Goal: Book appointment/travel/reservation

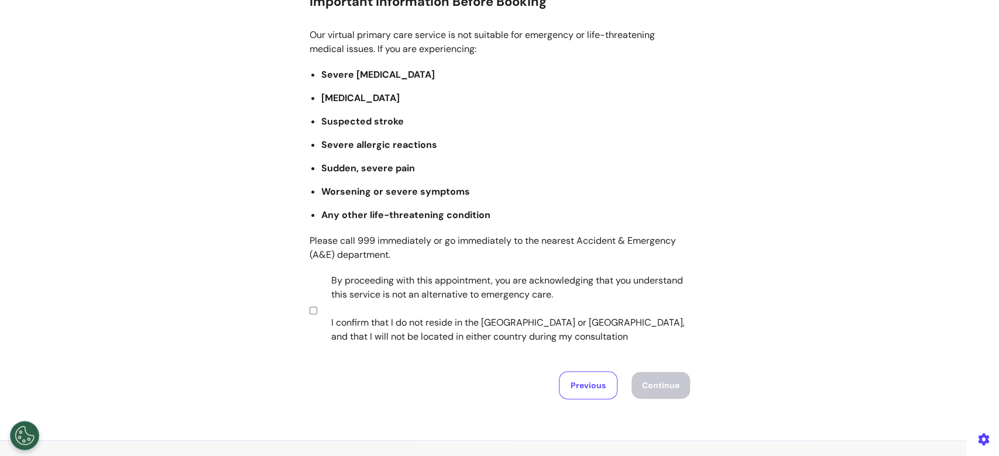
scroll to position [229, 0]
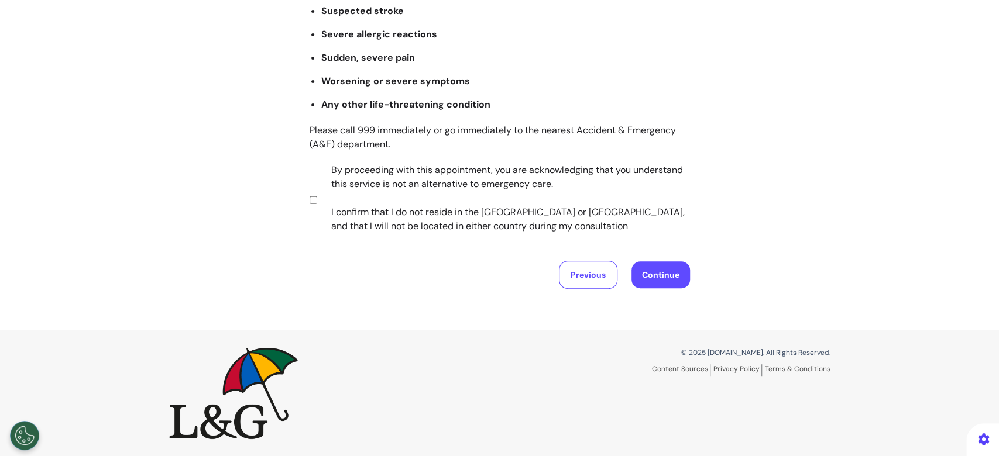
click at [631, 271] on button "Continue" at bounding box center [660, 275] width 59 height 27
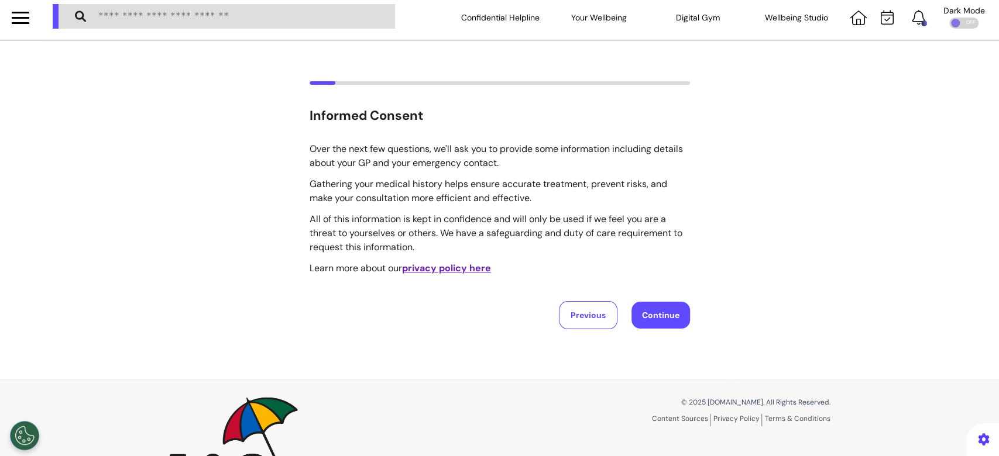
scroll to position [0, 0]
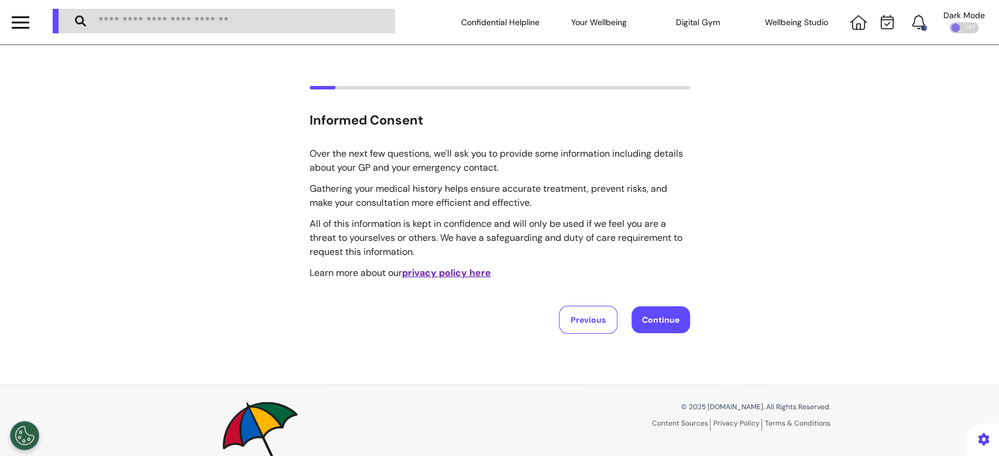
click at [656, 319] on button "Continue" at bounding box center [660, 320] width 59 height 27
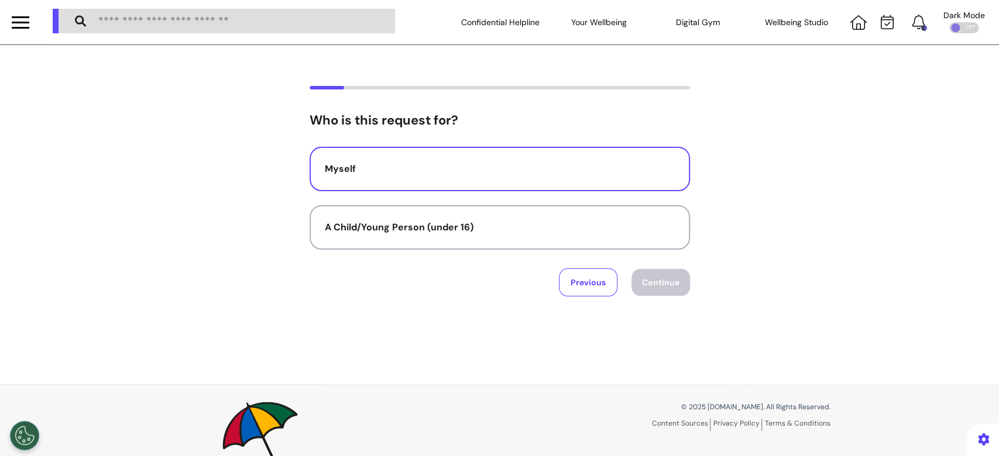
click at [596, 157] on button "Myself" at bounding box center [500, 169] width 380 height 44
select select "*****"
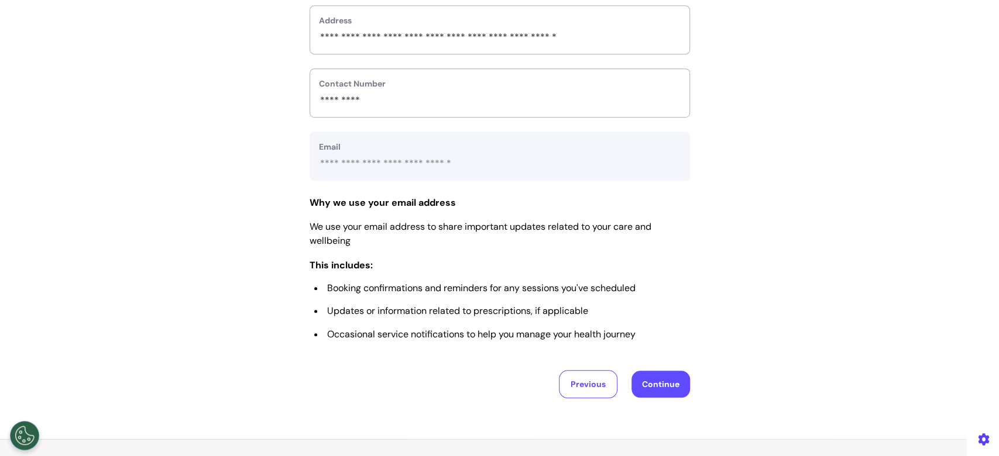
scroll to position [546, 0]
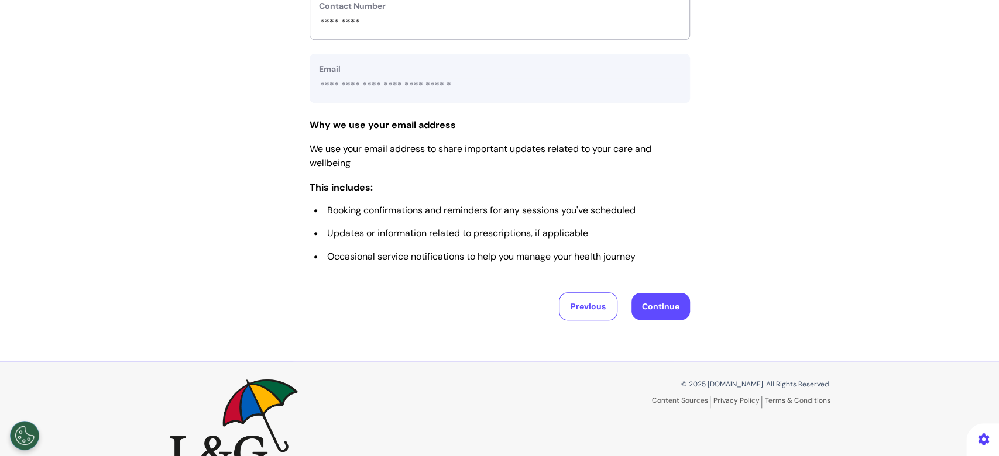
click at [656, 308] on button "Continue" at bounding box center [660, 306] width 59 height 27
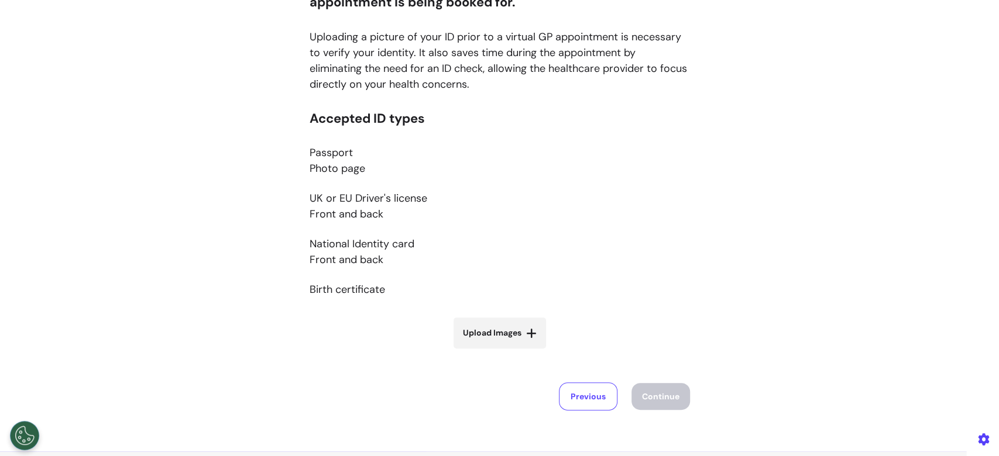
scroll to position [234, 0]
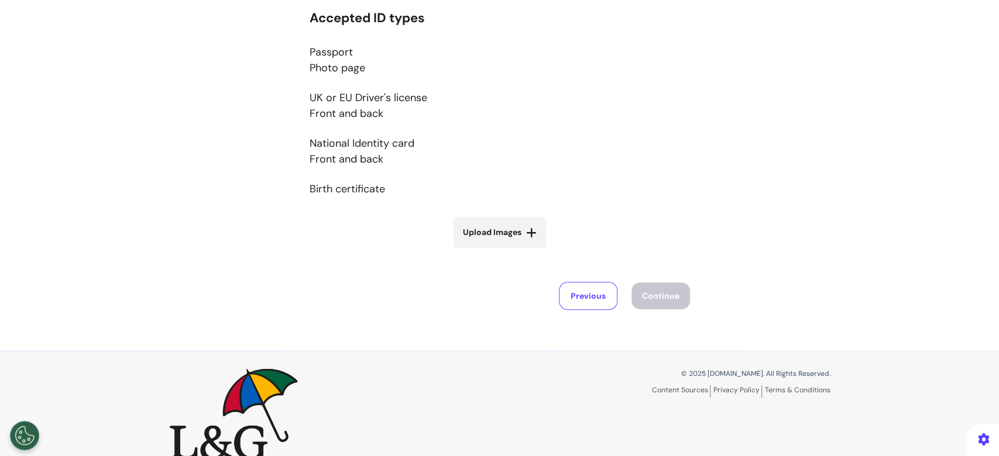
click at [476, 236] on span "Upload Images" at bounding box center [492, 232] width 59 height 12
click at [476, 251] on input "Upload Images" at bounding box center [499, 257] width 139 height 12
type input "**********"
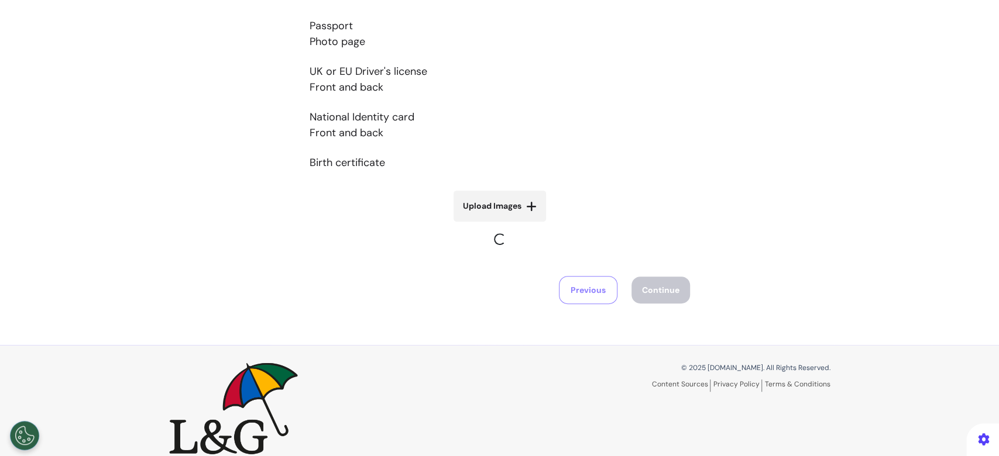
scroll to position [275, 0]
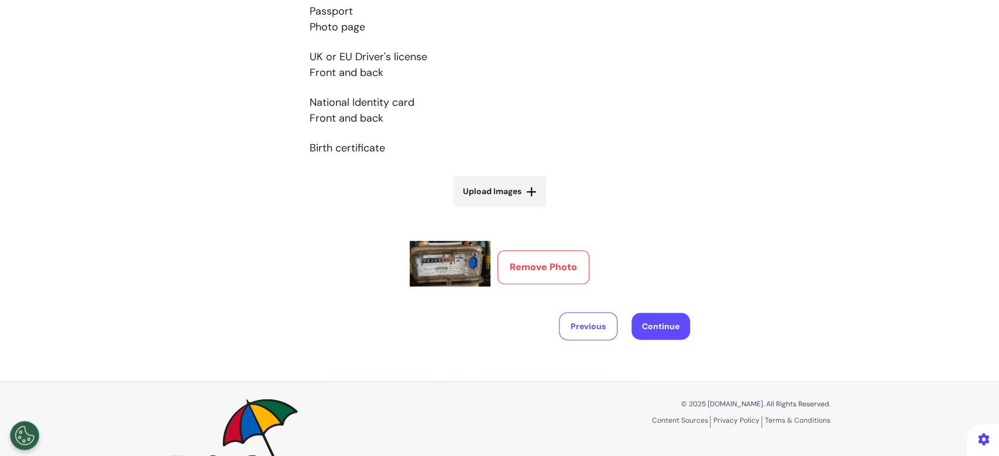
click at [562, 264] on button "Remove Photo" at bounding box center [543, 267] width 92 height 34
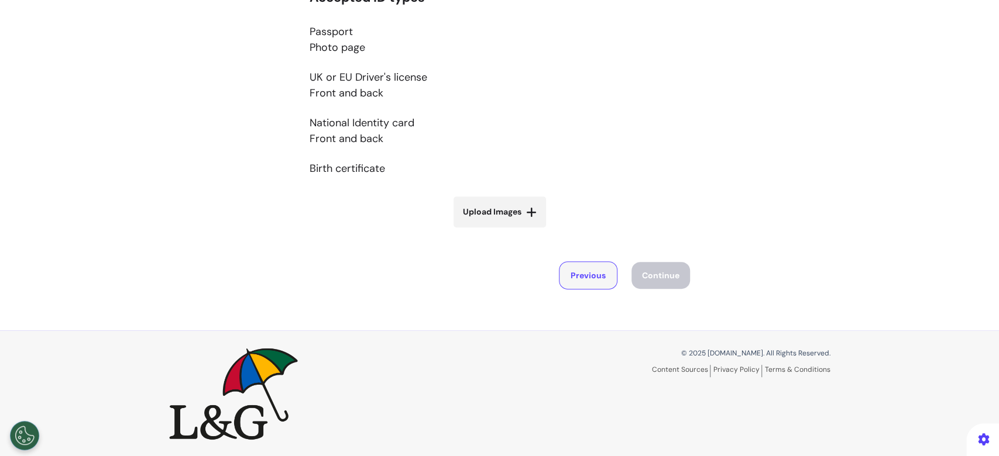
click at [580, 280] on button "Previous" at bounding box center [588, 276] width 59 height 28
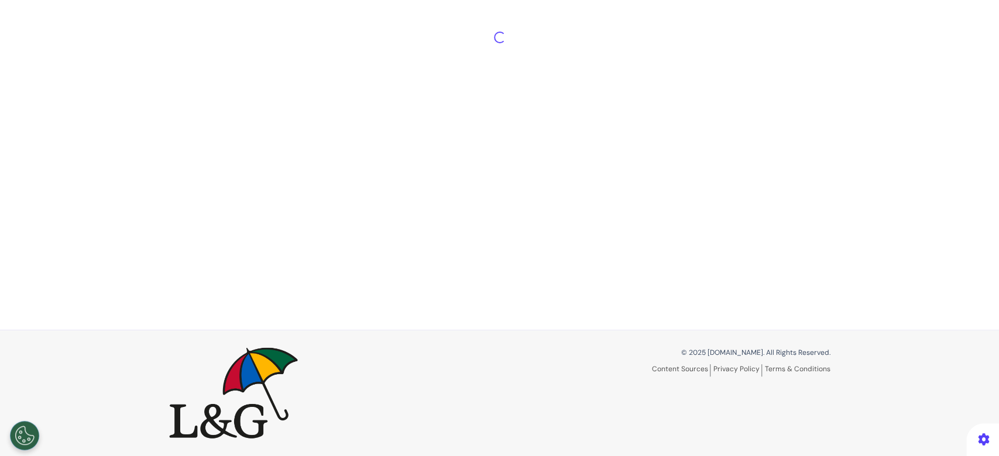
select select "*****"
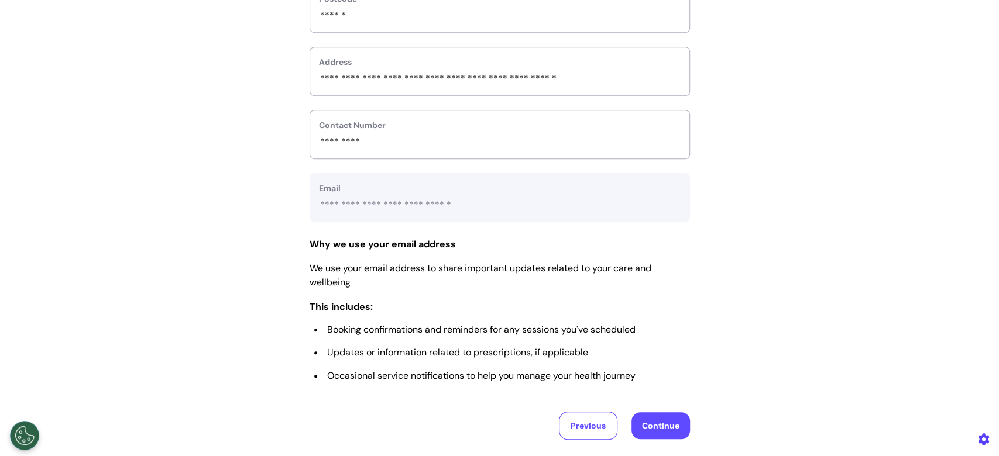
scroll to position [580, 0]
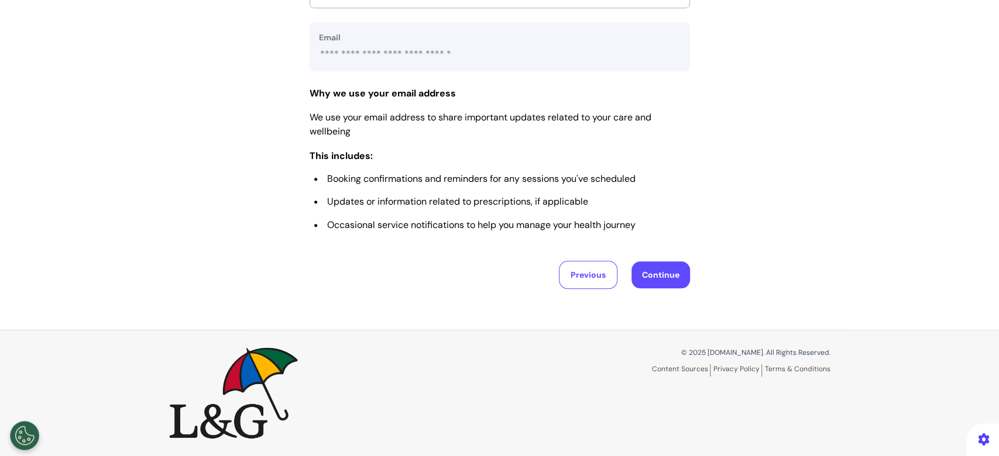
click at [647, 274] on button "Continue" at bounding box center [660, 275] width 59 height 27
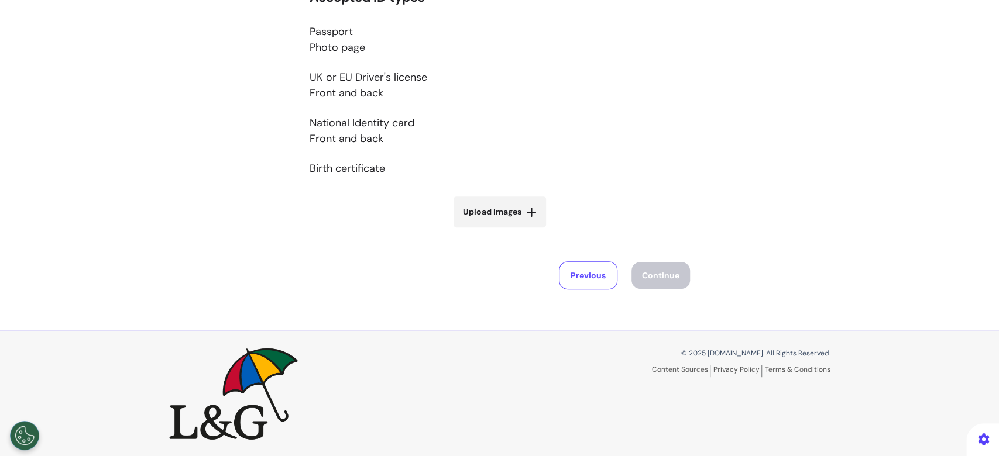
click at [507, 209] on span "Upload Images" at bounding box center [492, 212] width 59 height 12
click at [507, 231] on input "Upload Images" at bounding box center [499, 237] width 139 height 12
type input "**********"
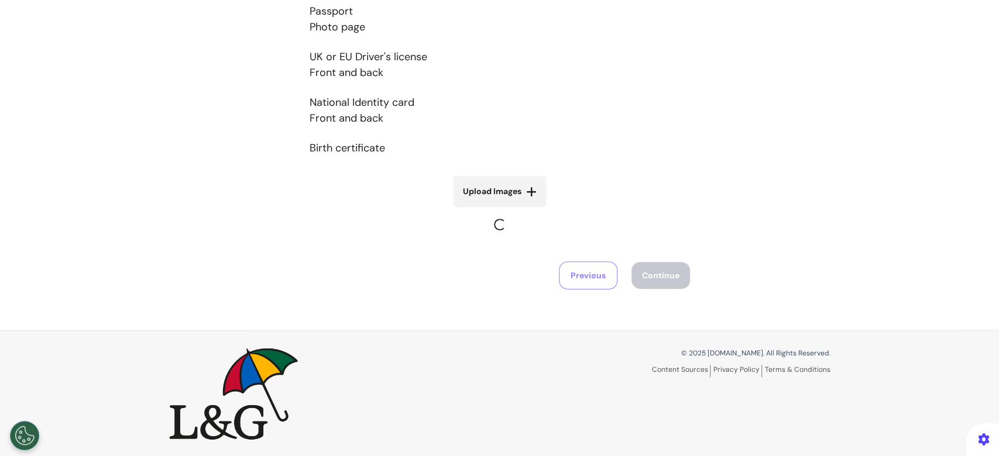
scroll to position [326, 0]
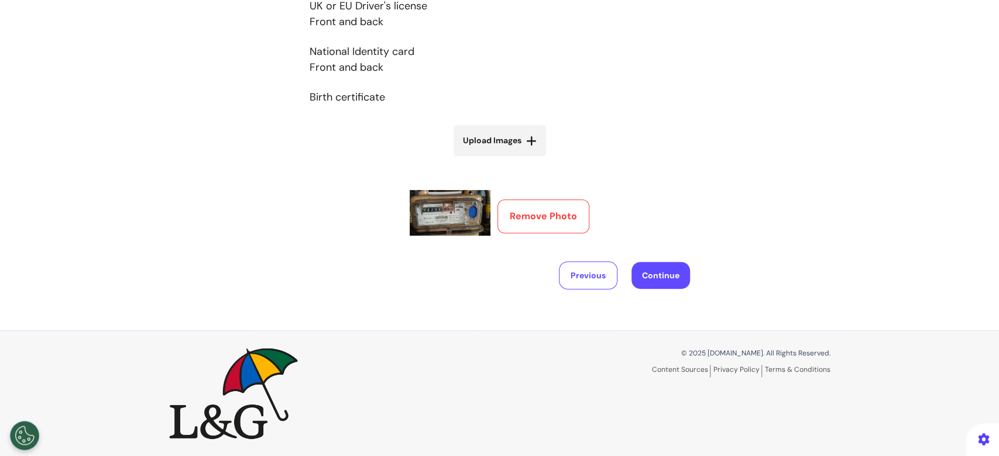
click at [487, 147] on label "Upload Images" at bounding box center [499, 140] width 92 height 31
click at [487, 159] on input "Upload Images" at bounding box center [499, 165] width 139 height 12
type input "**********"
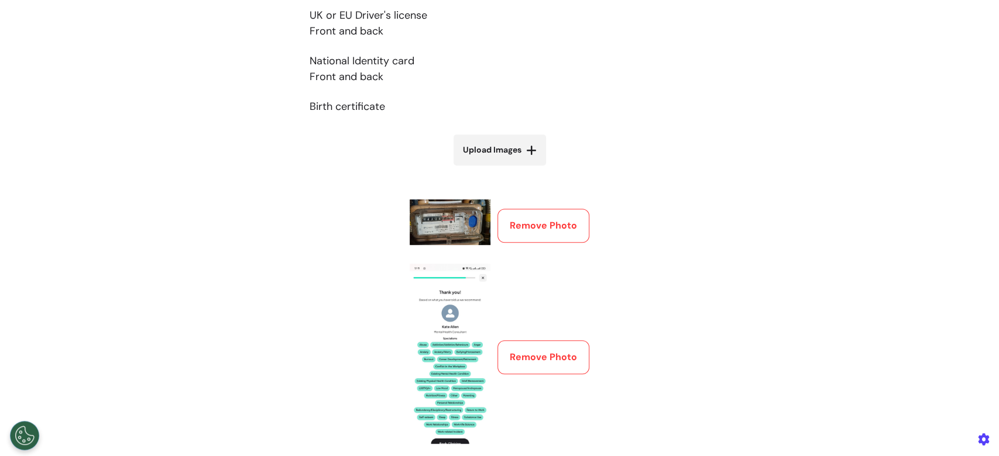
scroll to position [291, 0]
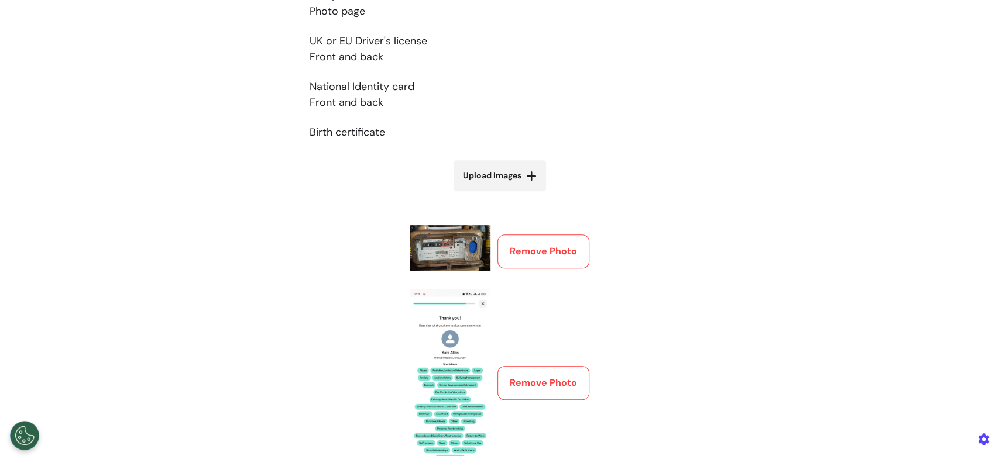
click at [503, 173] on span "Upload Images" at bounding box center [492, 176] width 59 height 12
click at [503, 194] on input "Upload Images" at bounding box center [499, 200] width 139 height 12
type input "**********"
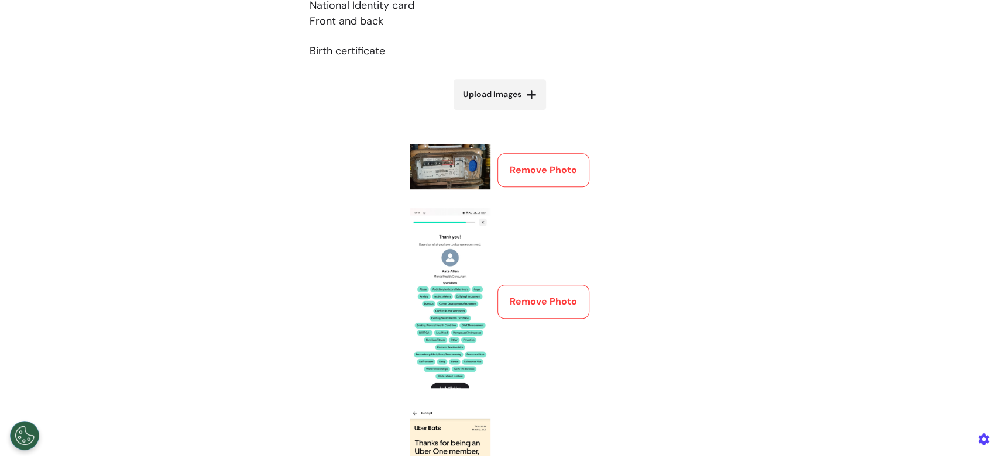
scroll to position [447, 0]
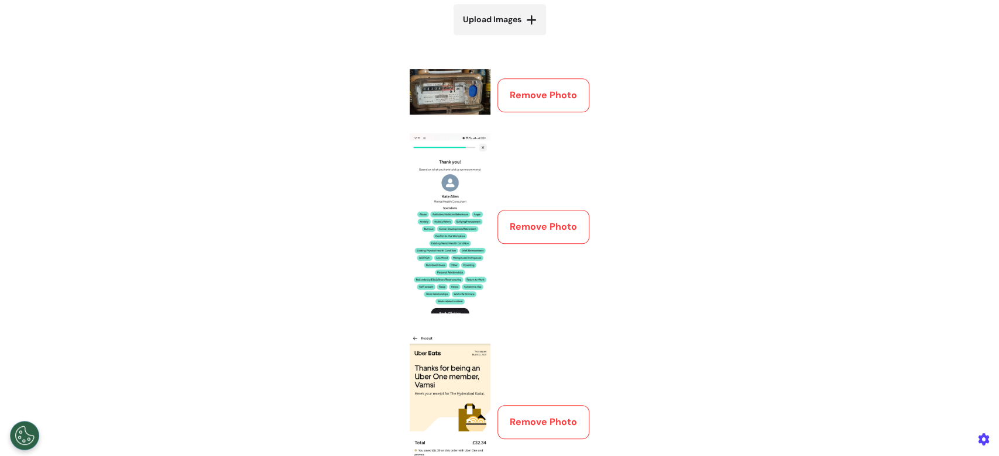
click at [493, 19] on span "Upload Images" at bounding box center [492, 19] width 59 height 12
click at [493, 38] on input "Upload Images" at bounding box center [499, 44] width 139 height 12
type input "**********"
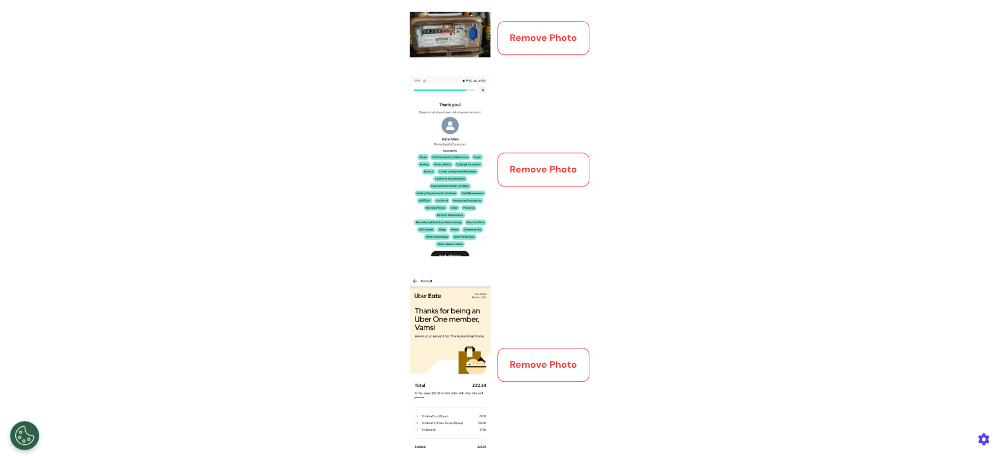
scroll to position [270, 0]
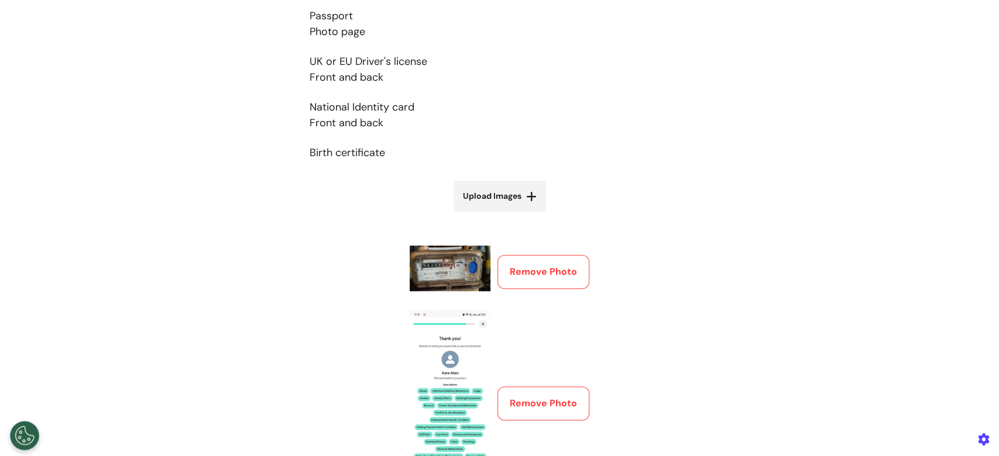
click at [501, 199] on span "Upload Images" at bounding box center [492, 196] width 59 height 12
click at [501, 215] on input "Upload Images" at bounding box center [499, 221] width 139 height 12
type input "**********"
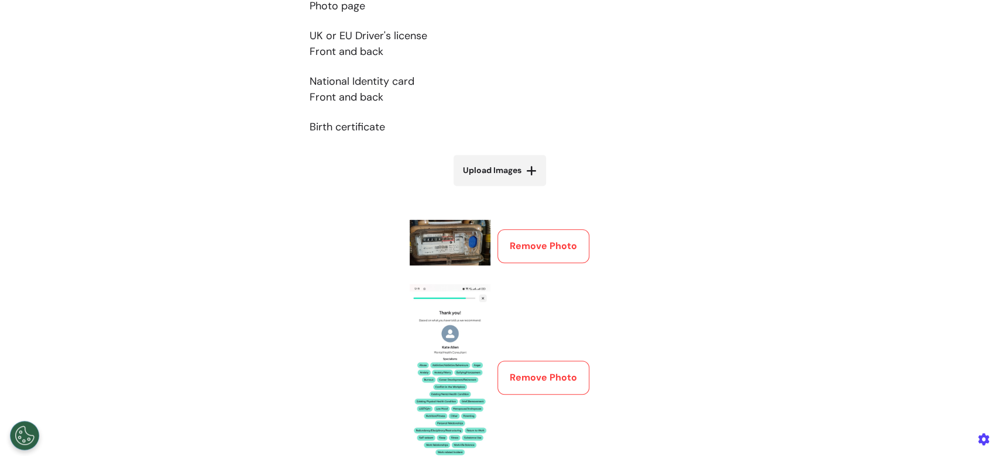
scroll to position [103, 0]
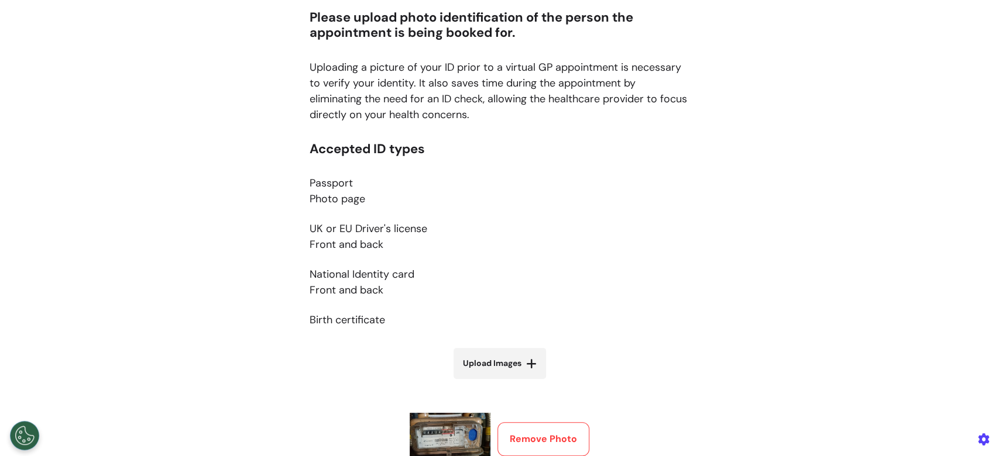
click at [518, 354] on label "Upload Images" at bounding box center [499, 363] width 92 height 31
click at [518, 382] on input "Upload Images" at bounding box center [499, 388] width 139 height 12
type input "**********"
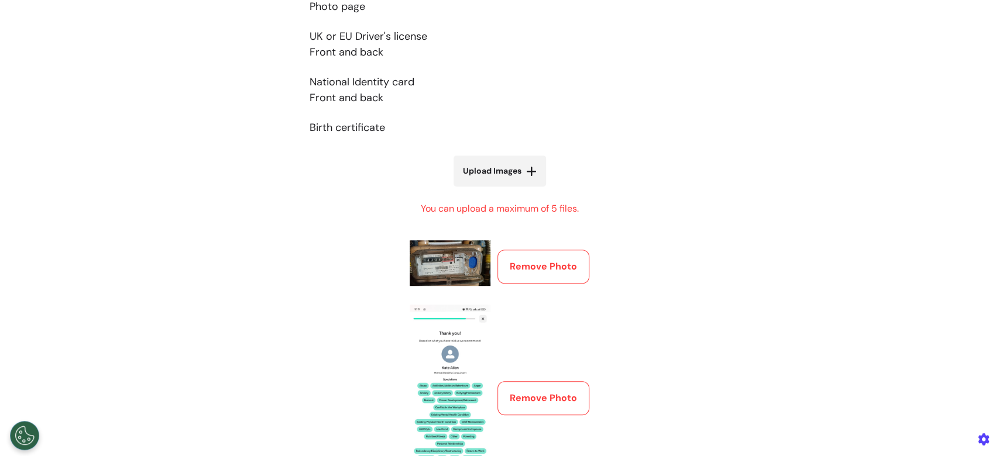
scroll to position [493, 0]
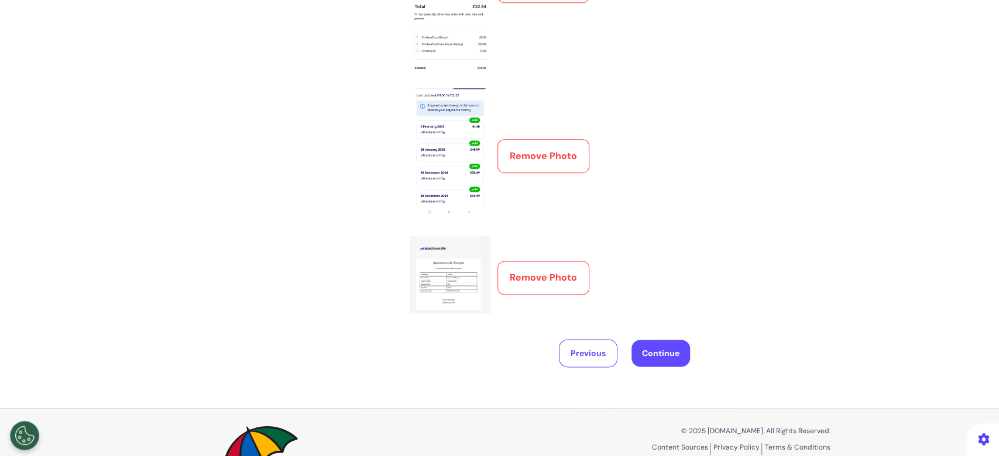
click at [522, 288] on button "Remove Photo" at bounding box center [543, 278] width 92 height 34
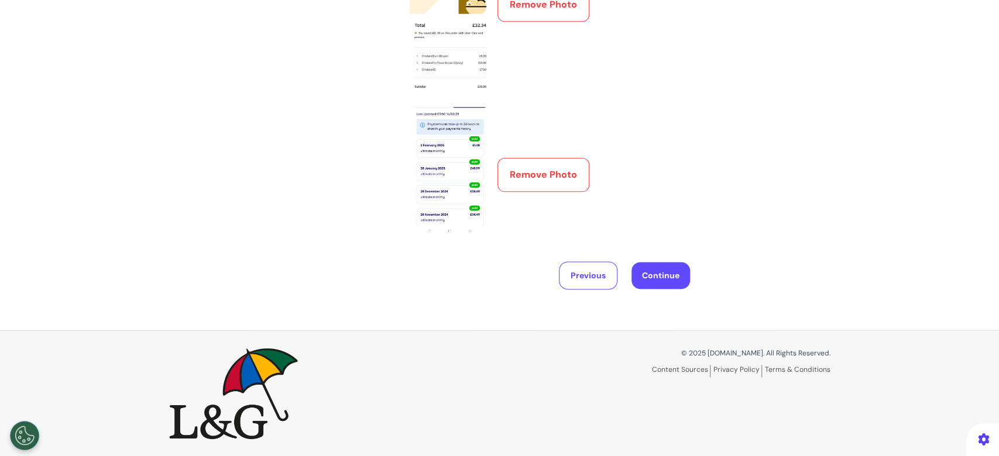
click at [533, 182] on button "Remove Photo" at bounding box center [543, 175] width 92 height 34
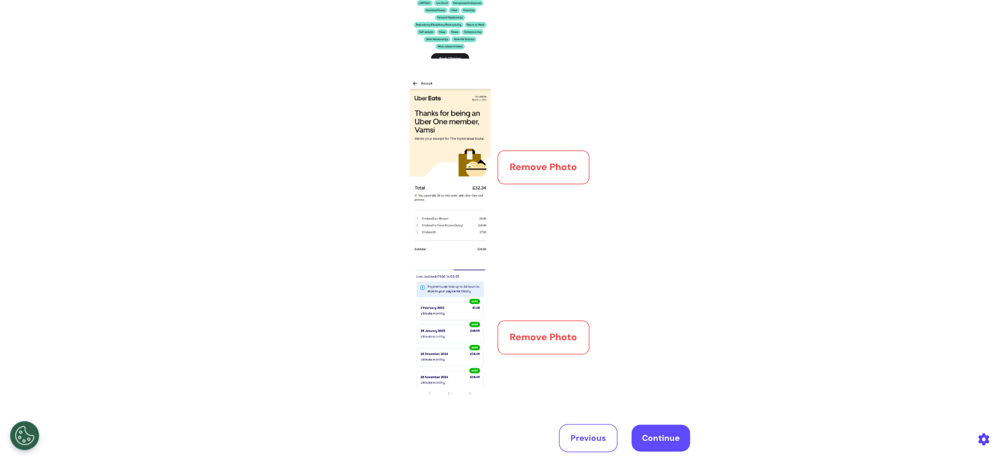
scroll to position [475, 0]
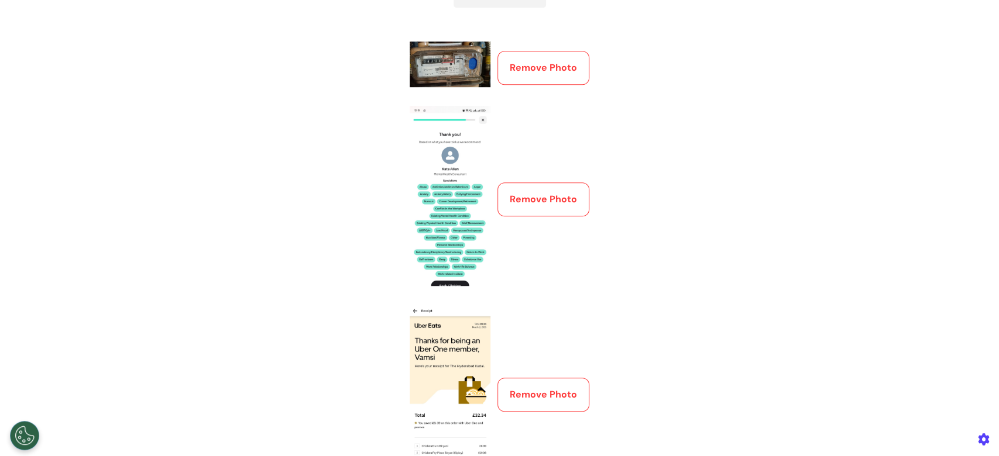
click at [535, 202] on button "Remove Photo" at bounding box center [543, 200] width 92 height 34
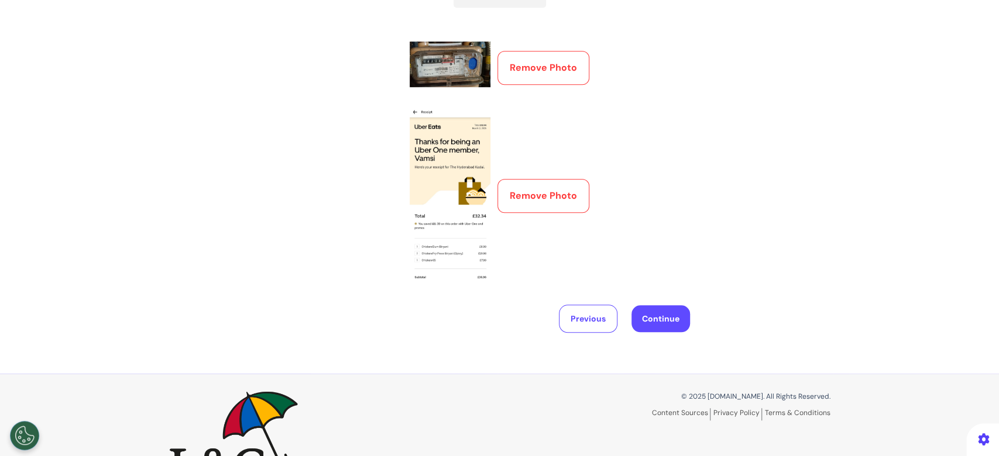
click at [530, 200] on button "Remove Photo" at bounding box center [543, 196] width 92 height 34
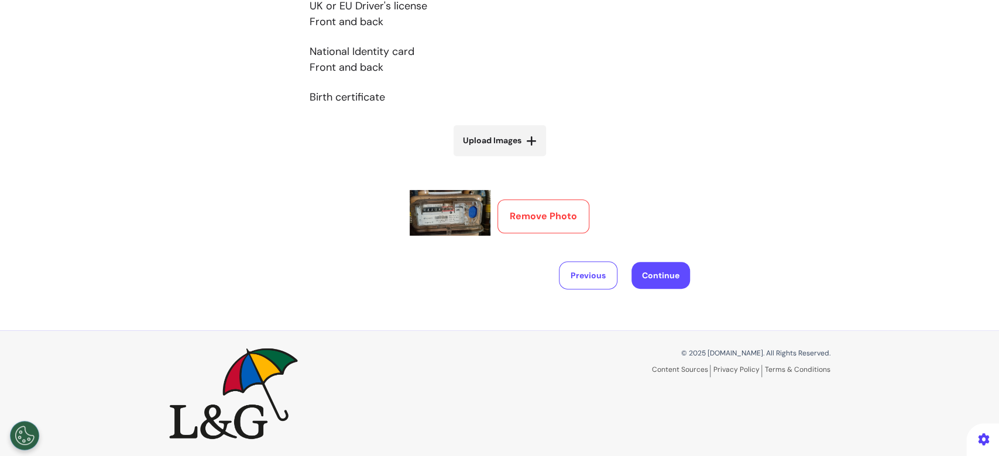
click at [507, 144] on span "Upload Images" at bounding box center [492, 141] width 59 height 12
click at [483, 145] on span "Upload Images" at bounding box center [492, 141] width 59 height 12
click at [483, 159] on input "Upload Images" at bounding box center [499, 165] width 139 height 12
type input "**********"
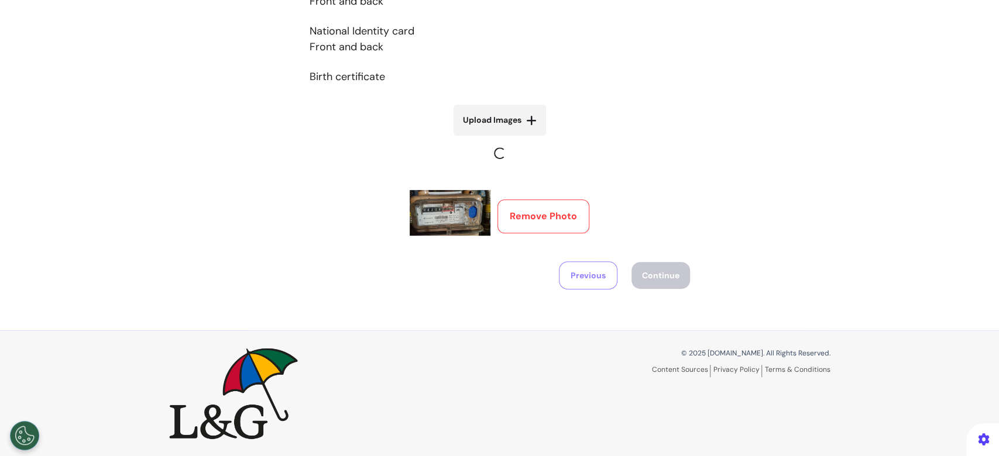
scroll to position [475, 0]
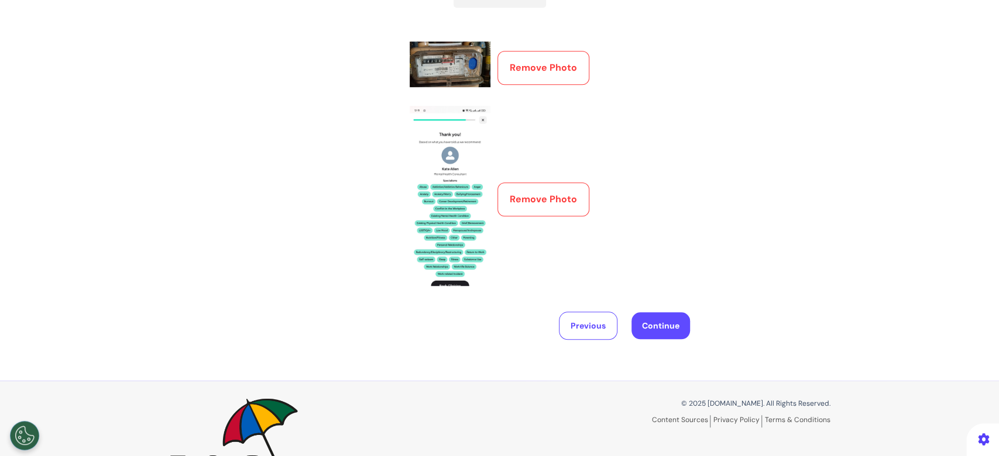
click at [658, 322] on button "Continue" at bounding box center [660, 325] width 59 height 27
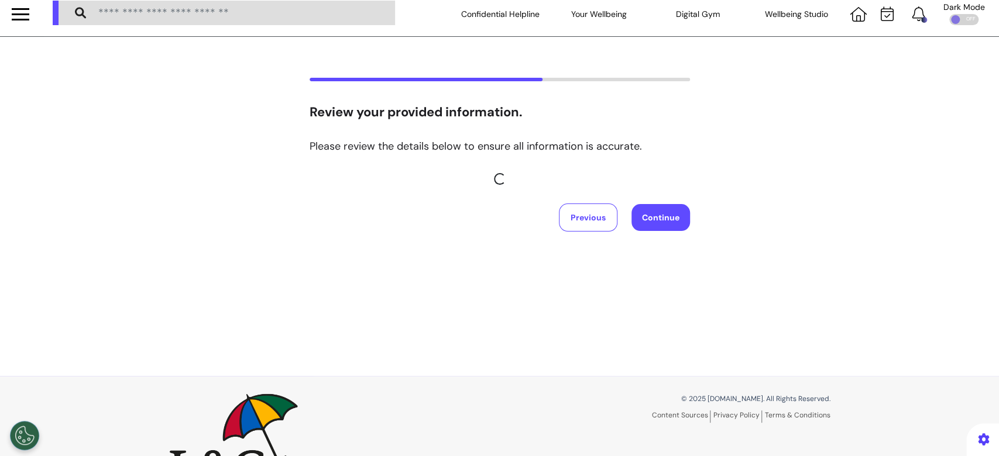
scroll to position [0, 0]
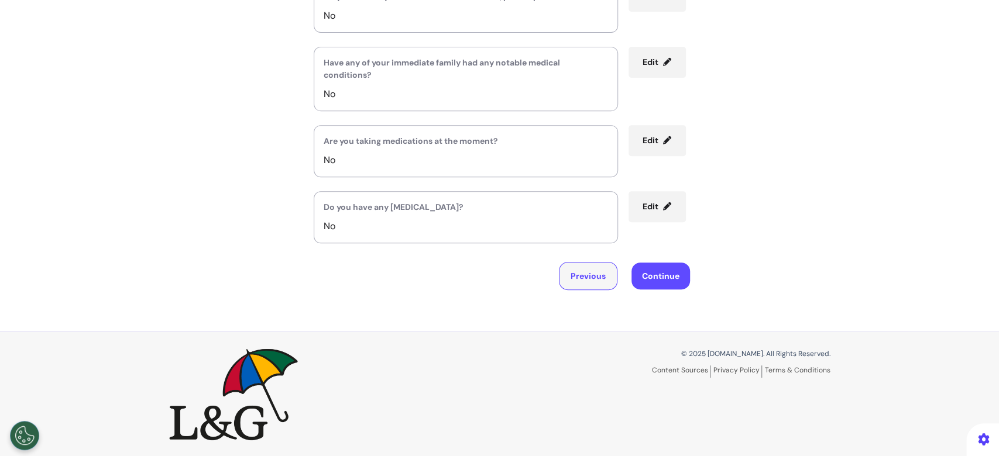
click at [594, 276] on button "Previous" at bounding box center [588, 276] width 59 height 28
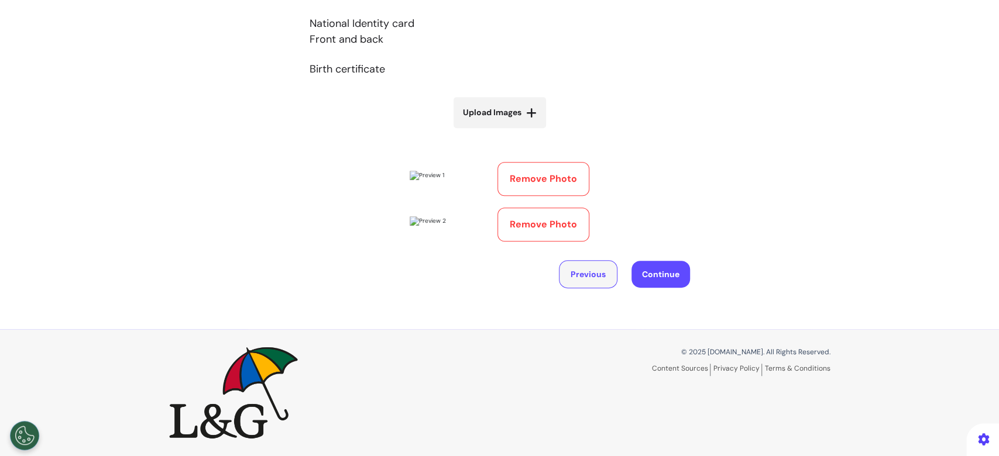
click at [598, 273] on button "Previous" at bounding box center [588, 274] width 59 height 28
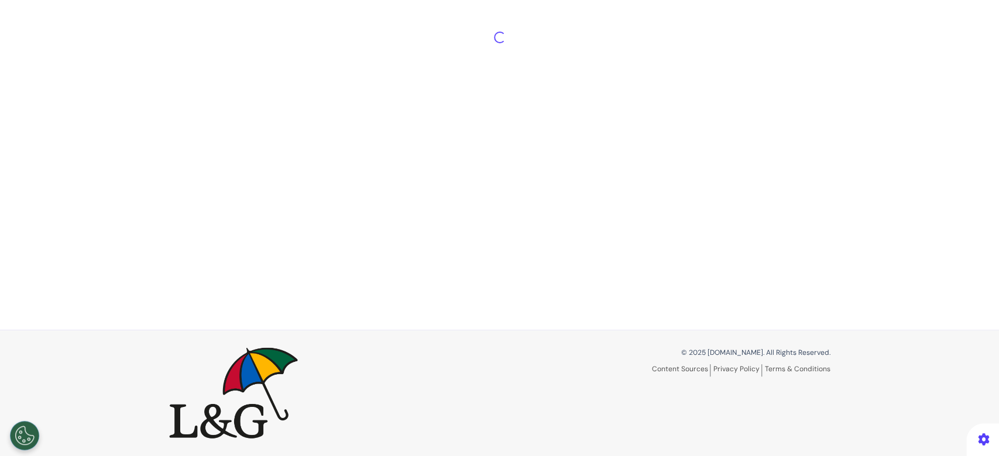
select select "*****"
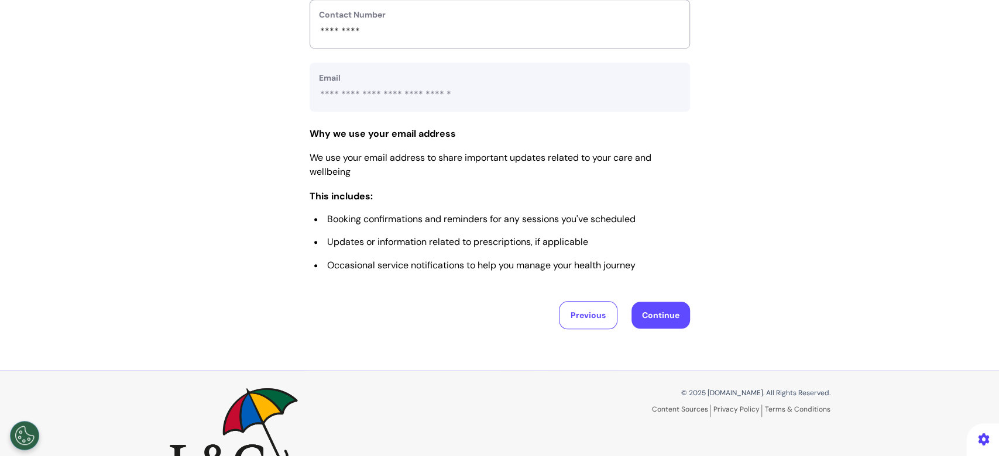
scroll to position [501, 0]
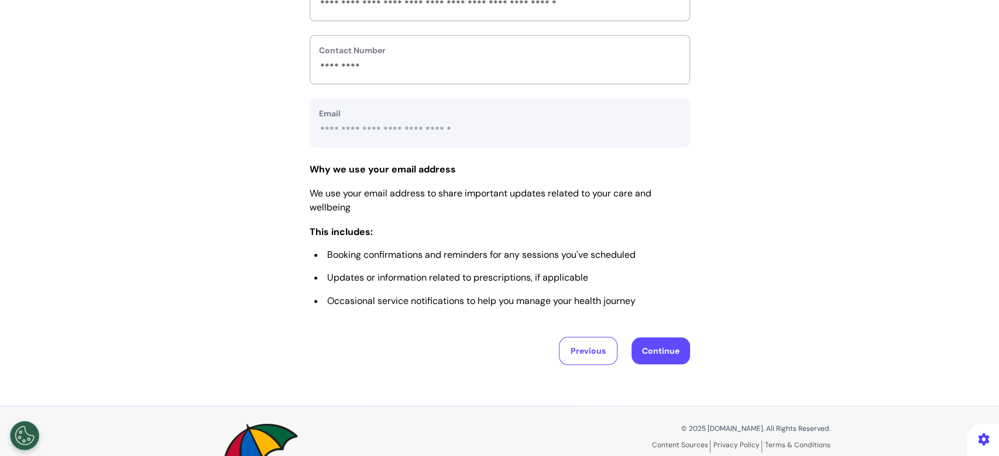
click at [647, 345] on button "Continue" at bounding box center [660, 351] width 59 height 27
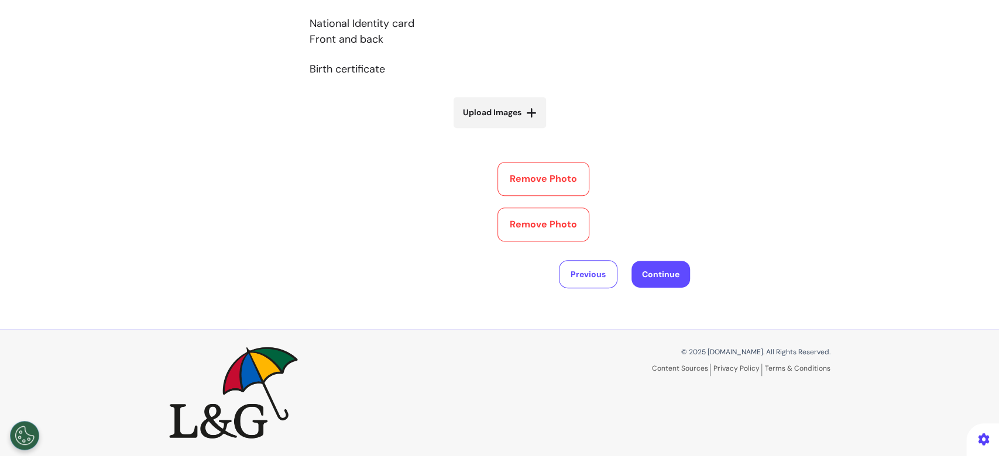
scroll to position [424, 0]
click at [525, 240] on button "Remove Photo" at bounding box center [543, 225] width 92 height 34
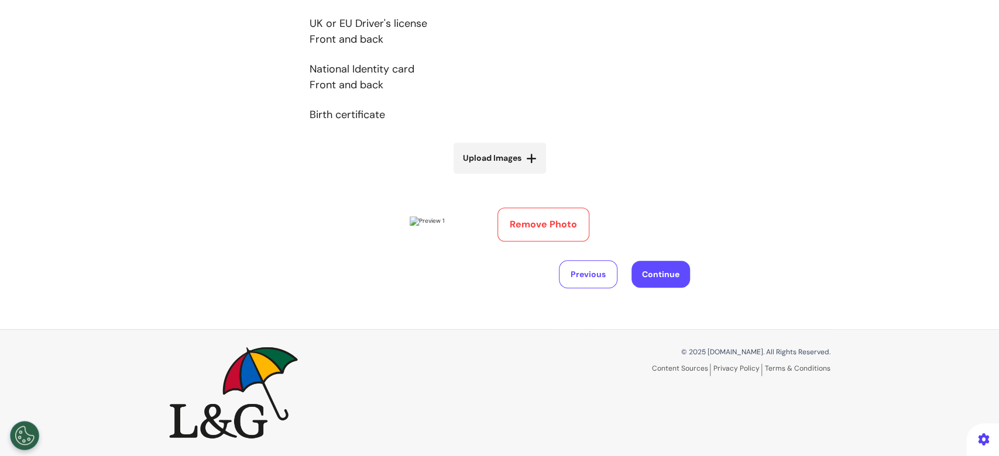
click at [532, 212] on button "Remove Photo" at bounding box center [543, 225] width 92 height 34
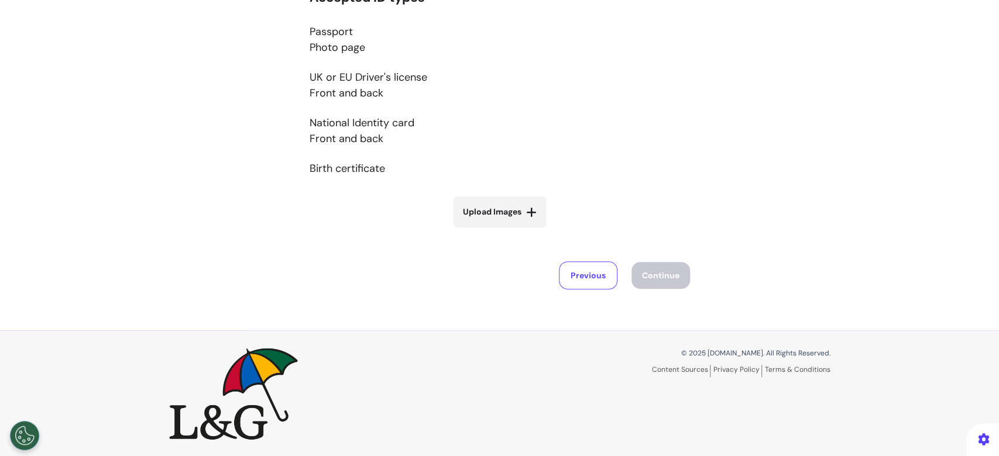
click at [465, 212] on span "Upload Images" at bounding box center [492, 212] width 59 height 12
click at [465, 231] on input "Upload Images" at bounding box center [499, 237] width 139 height 12
type input "**********"
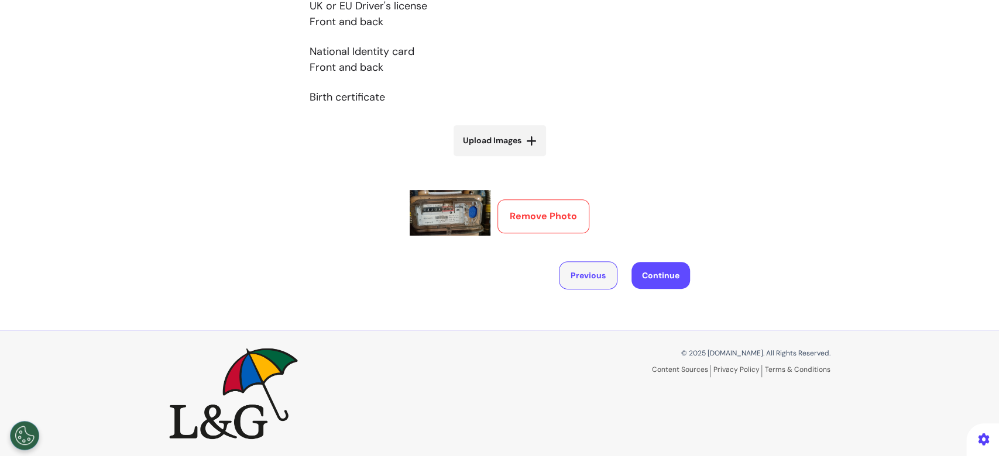
click at [593, 288] on button "Previous" at bounding box center [588, 276] width 59 height 28
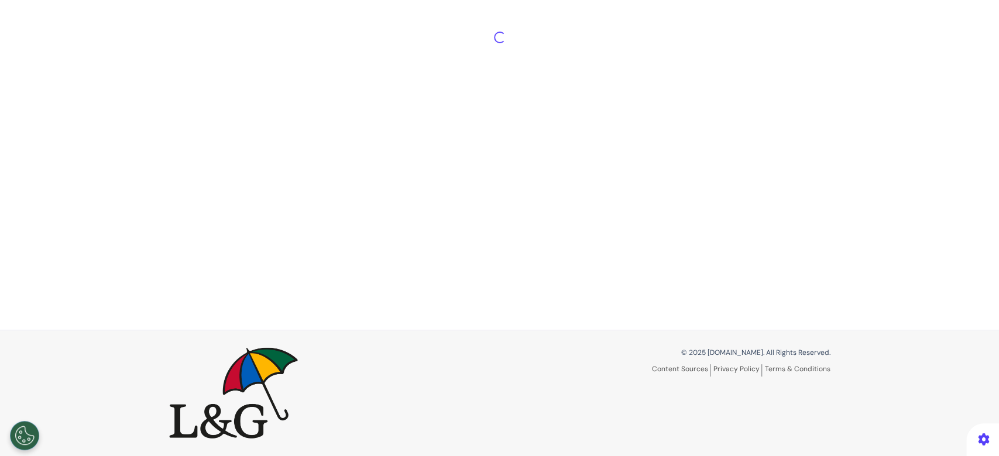
select select "*****"
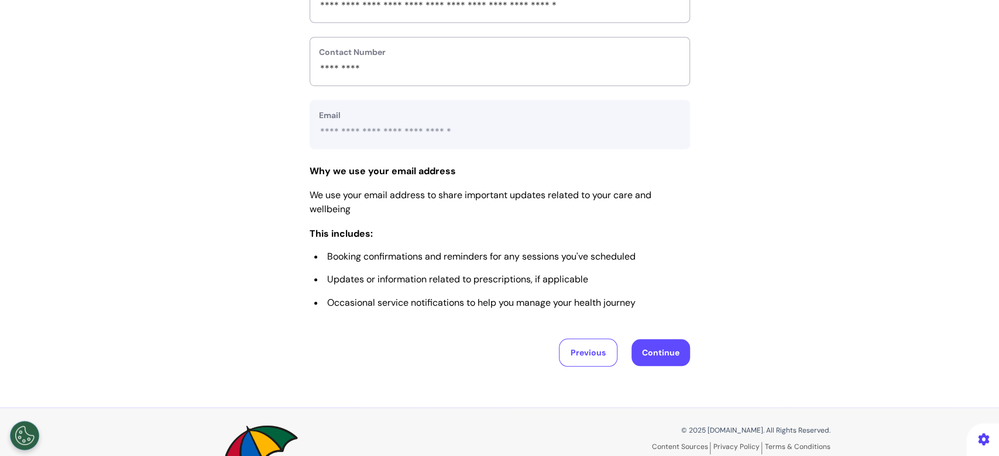
scroll to position [580, 0]
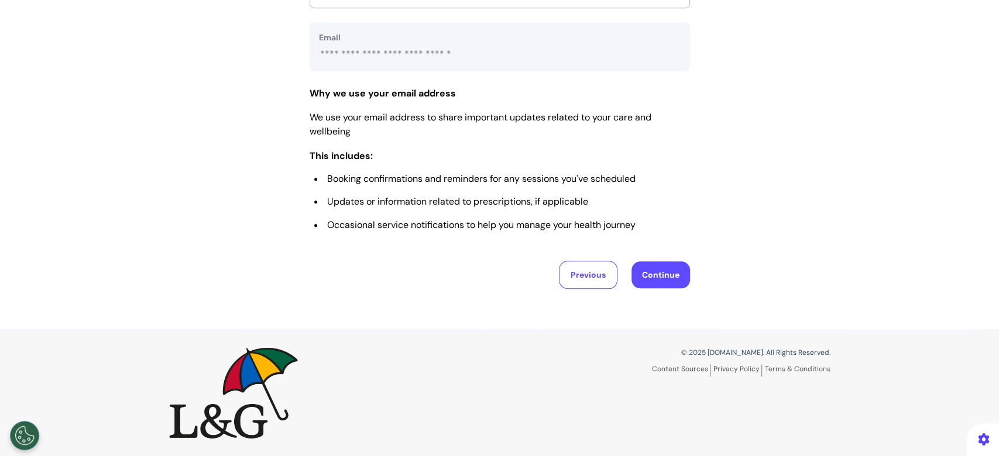
click at [665, 274] on button "Continue" at bounding box center [660, 275] width 59 height 27
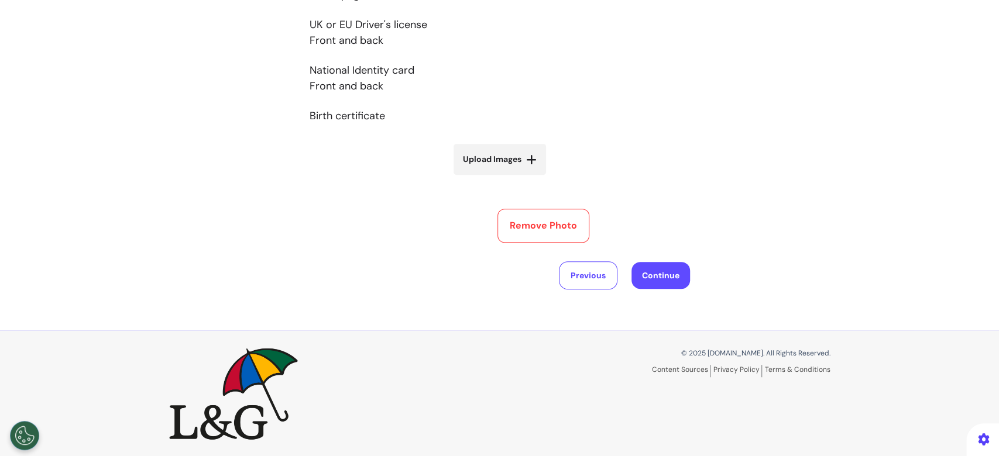
scroll to position [326, 0]
click at [660, 281] on button "Continue" at bounding box center [660, 274] width 59 height 27
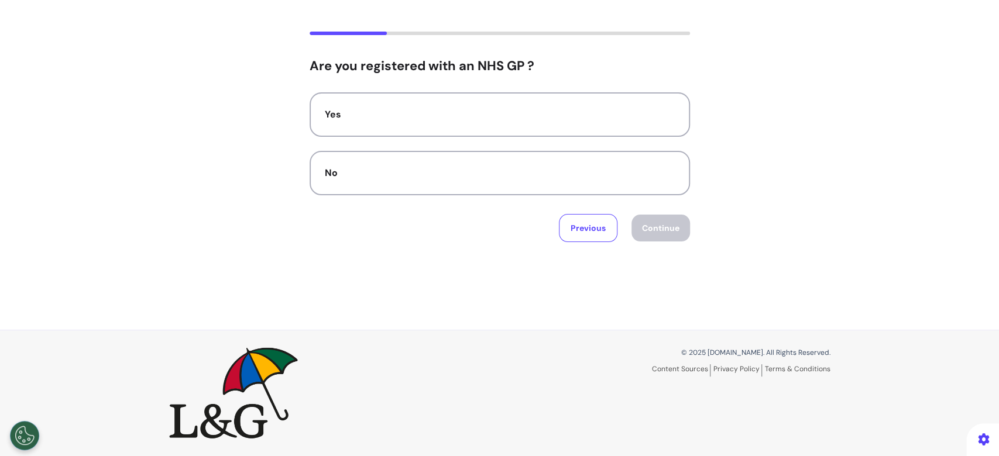
scroll to position [0, 0]
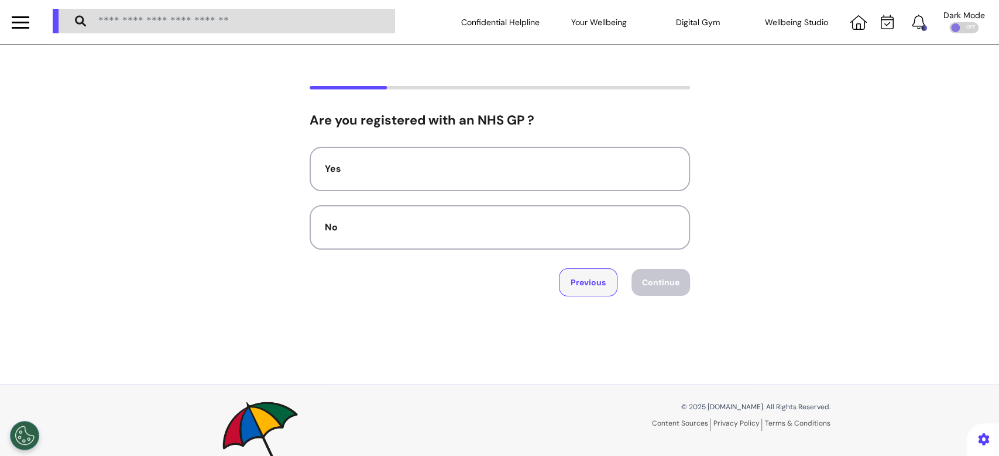
click at [589, 285] on button "Previous" at bounding box center [588, 283] width 59 height 28
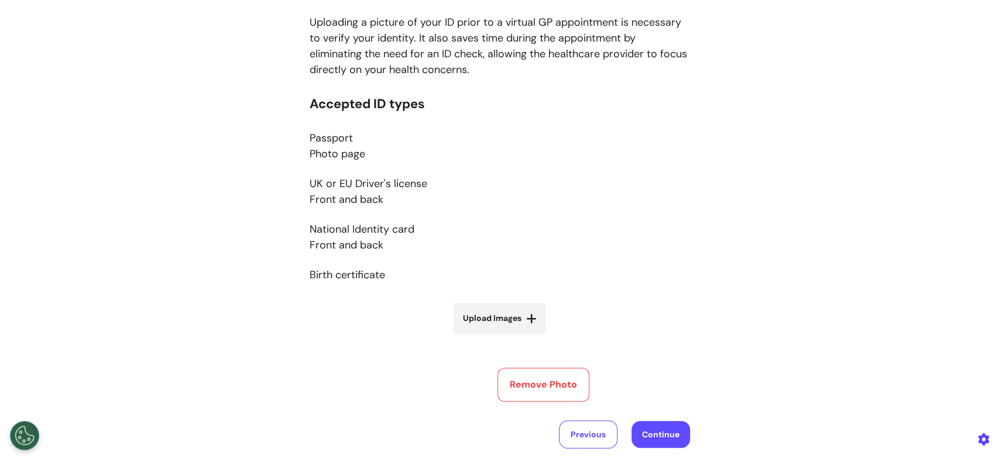
scroll to position [312, 0]
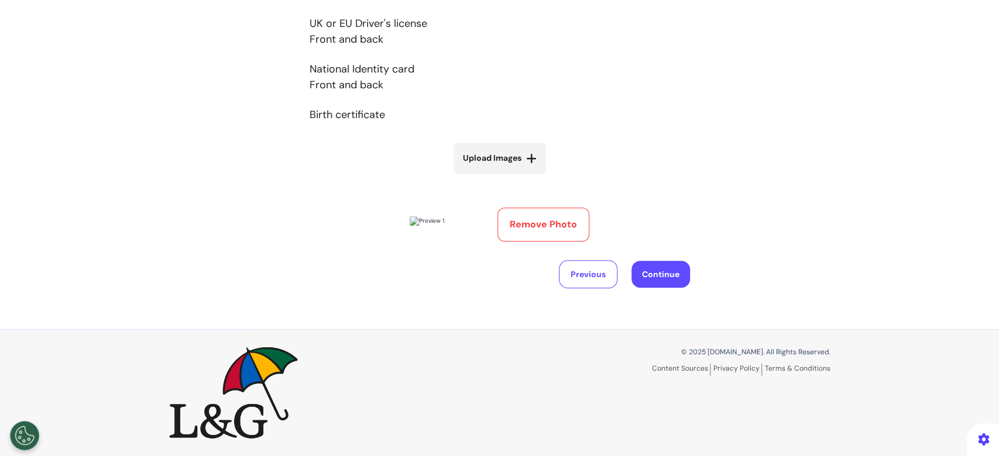
click at [665, 288] on button "Continue" at bounding box center [660, 274] width 59 height 27
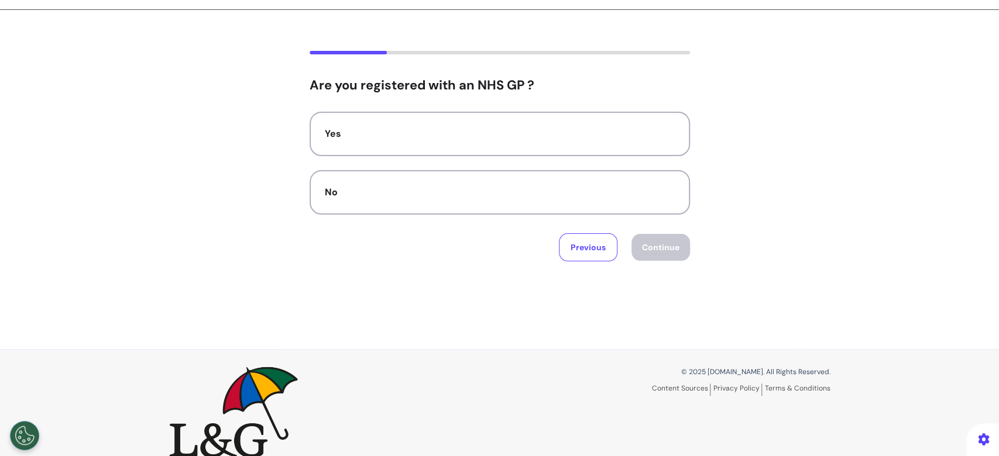
scroll to position [54, 0]
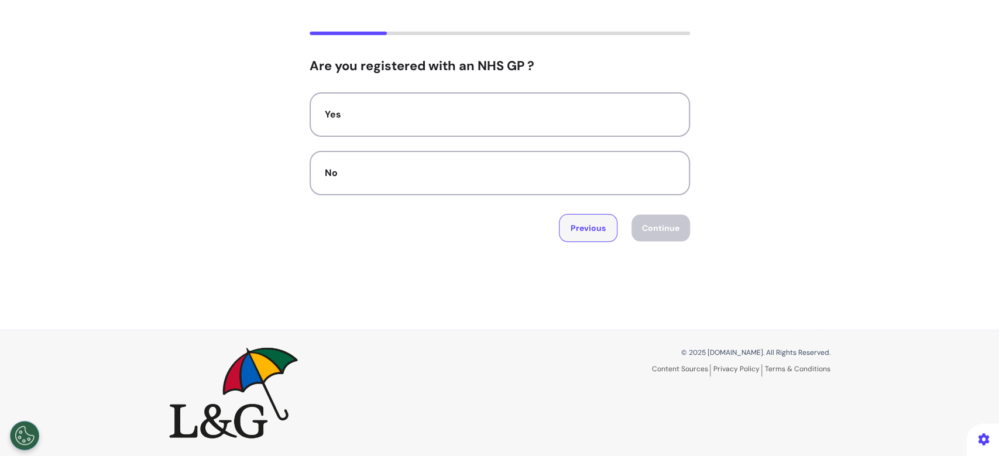
click at [571, 217] on button "Previous" at bounding box center [588, 228] width 59 height 28
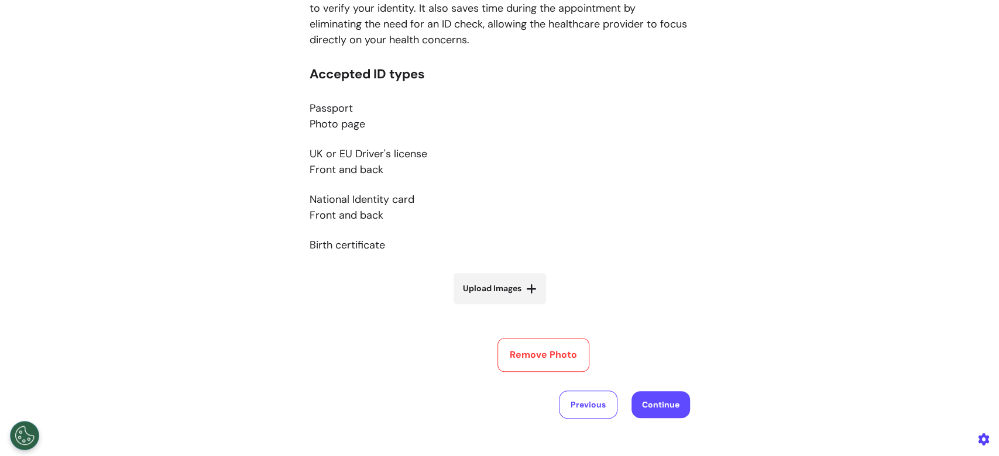
scroll to position [326, 0]
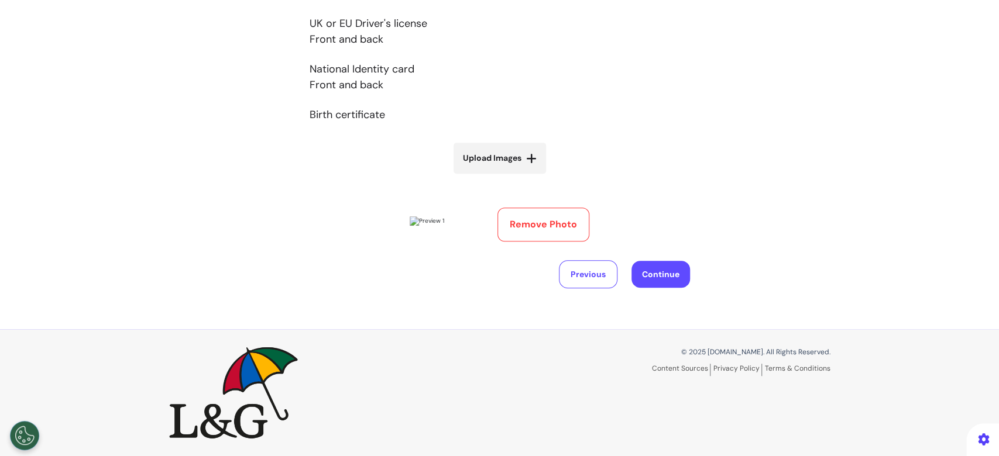
click at [517, 209] on button "Remove Photo" at bounding box center [543, 225] width 92 height 34
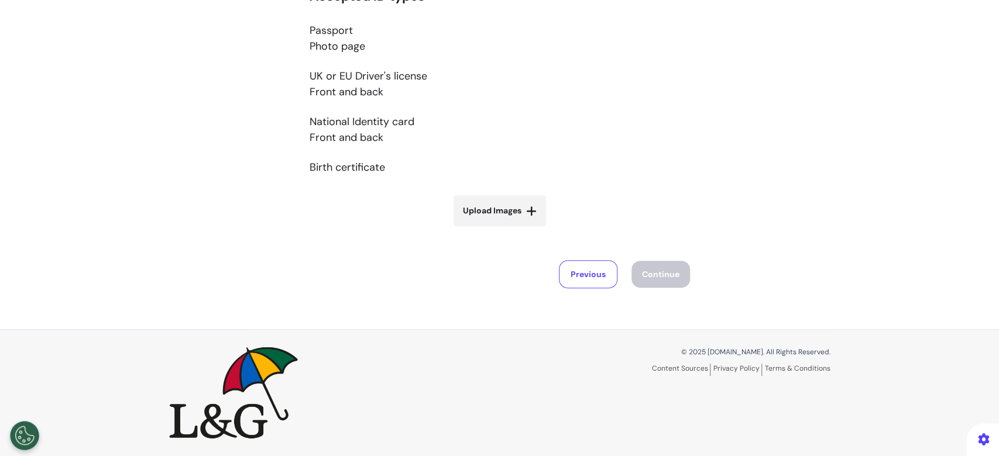
scroll to position [255, 0]
